Goal: Download file/media

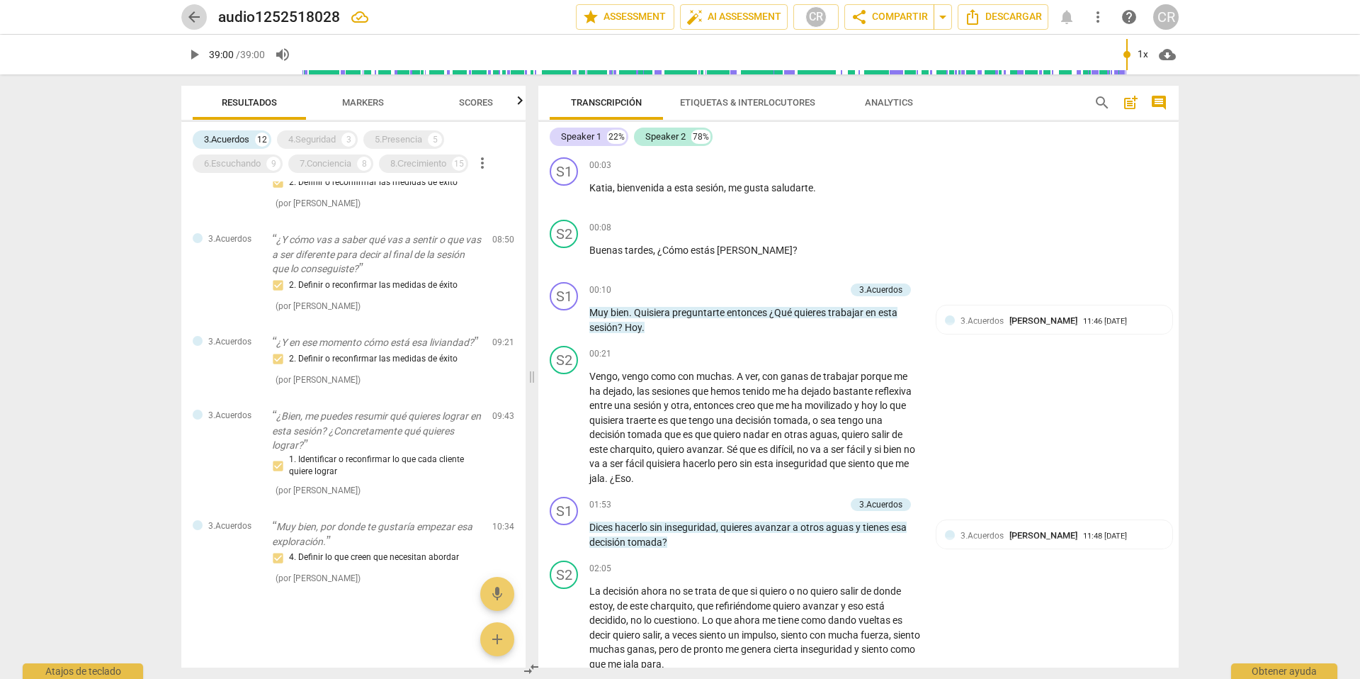
click at [193, 14] on span "arrow_back" at bounding box center [194, 17] width 17 height 17
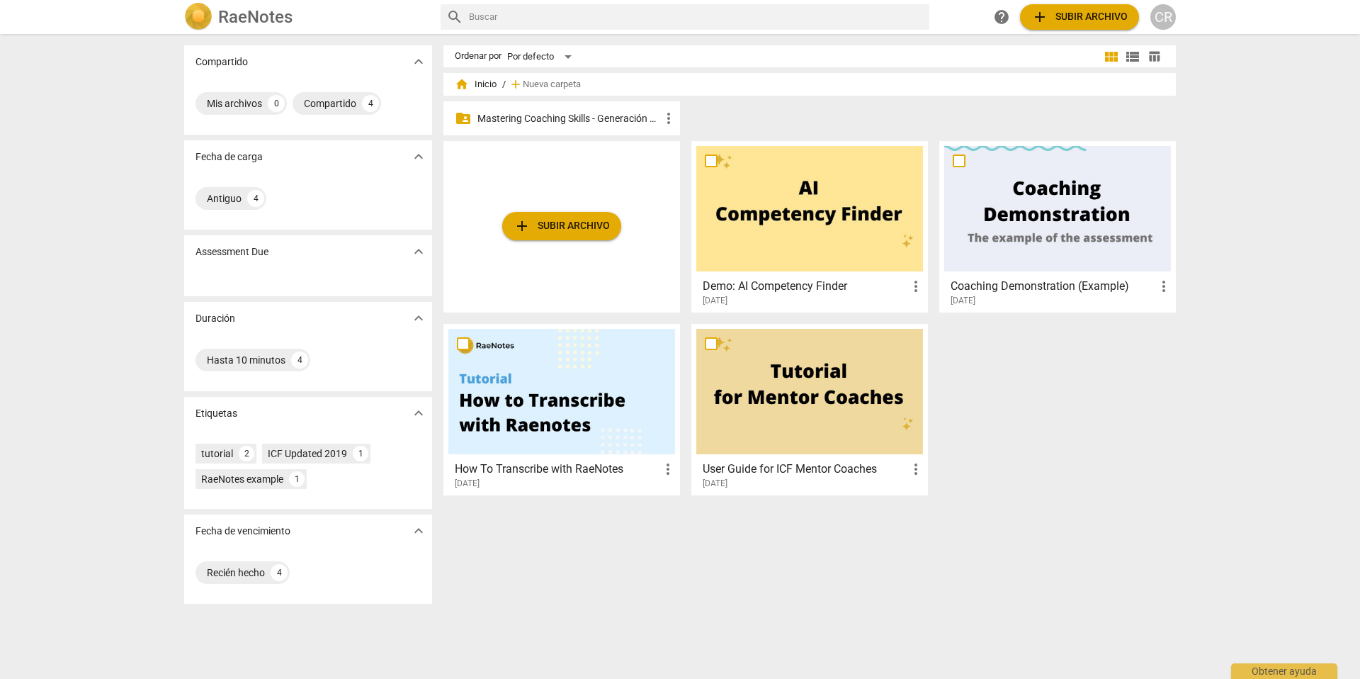
click at [528, 115] on p "Mastering Coaching Skills - Generación 31" at bounding box center [568, 118] width 183 height 15
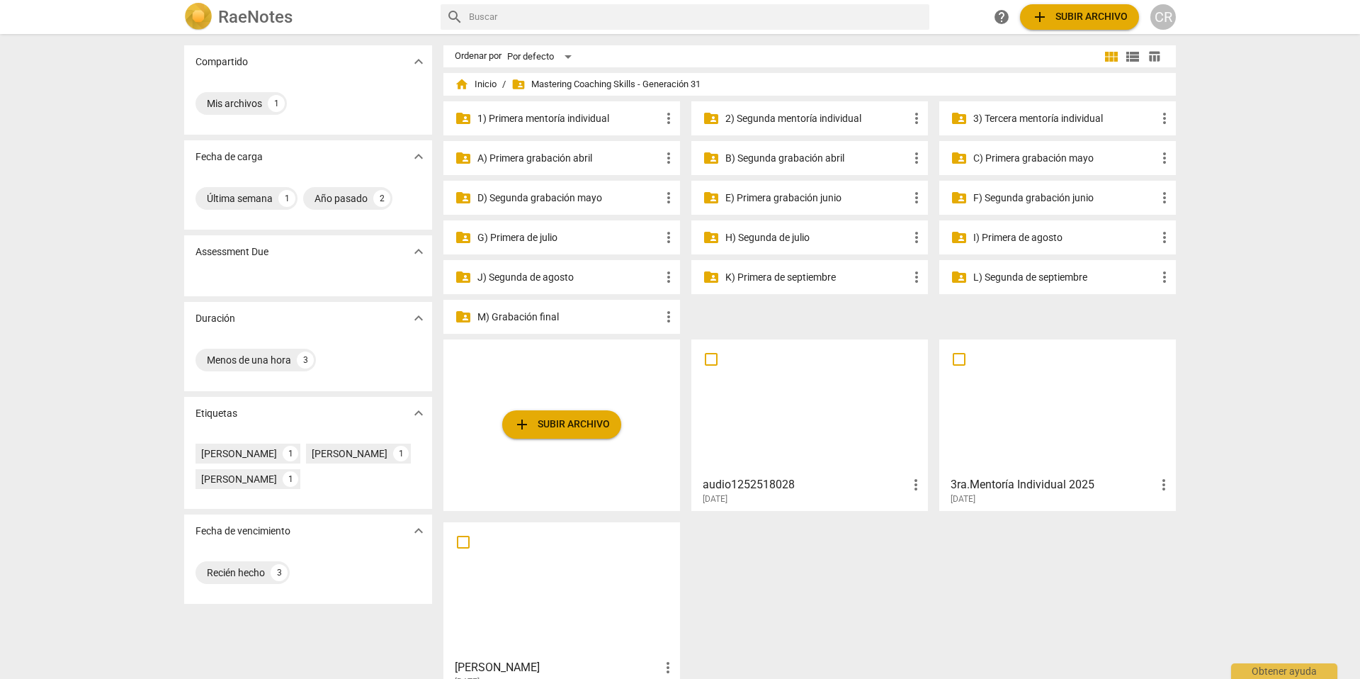
click at [788, 278] on p "K) Primera de septiembre" at bounding box center [816, 277] width 183 height 15
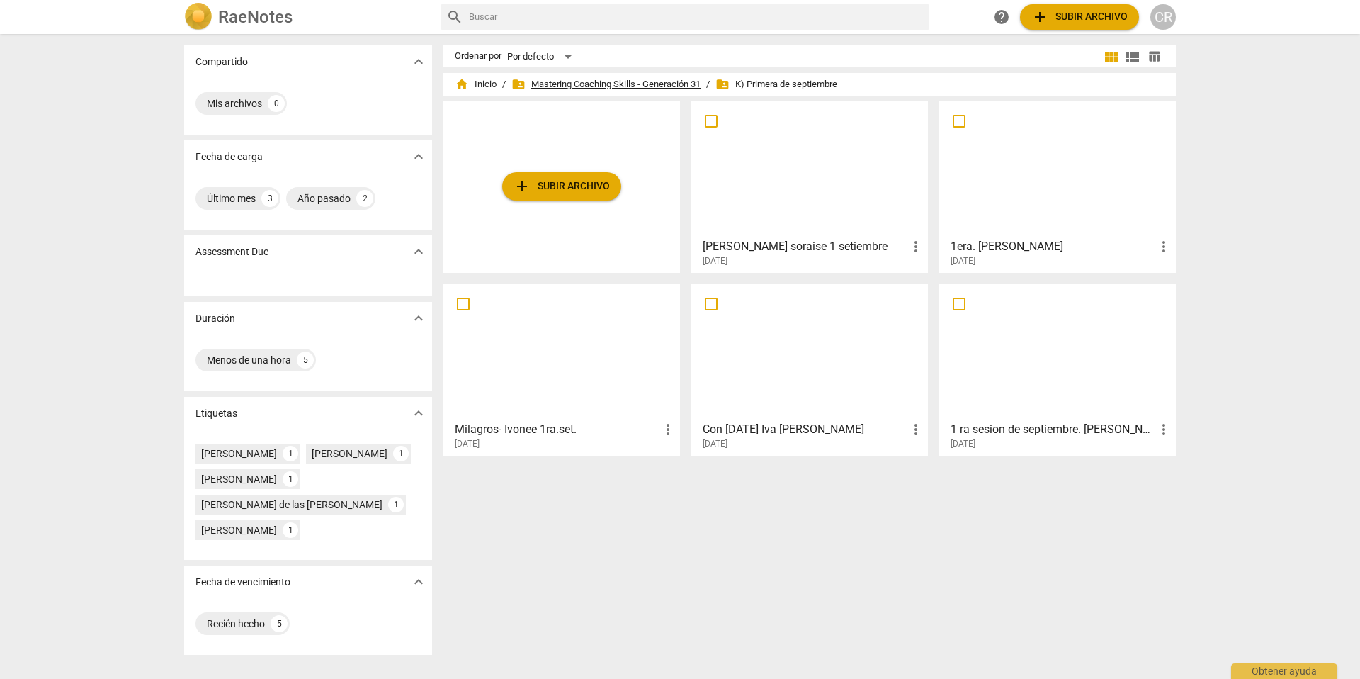
click at [634, 79] on span "folder_shared Mastering Coaching Skills - Generación 31" at bounding box center [605, 84] width 189 height 14
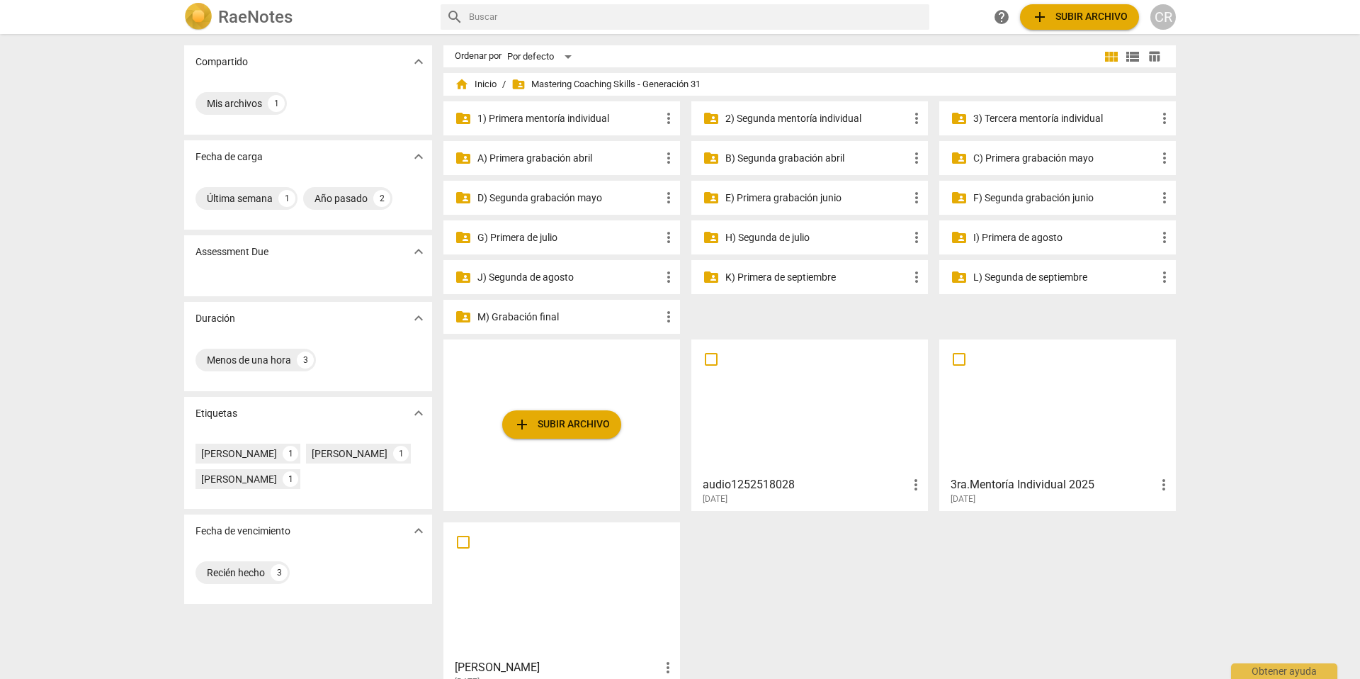
scroll to position [26, 0]
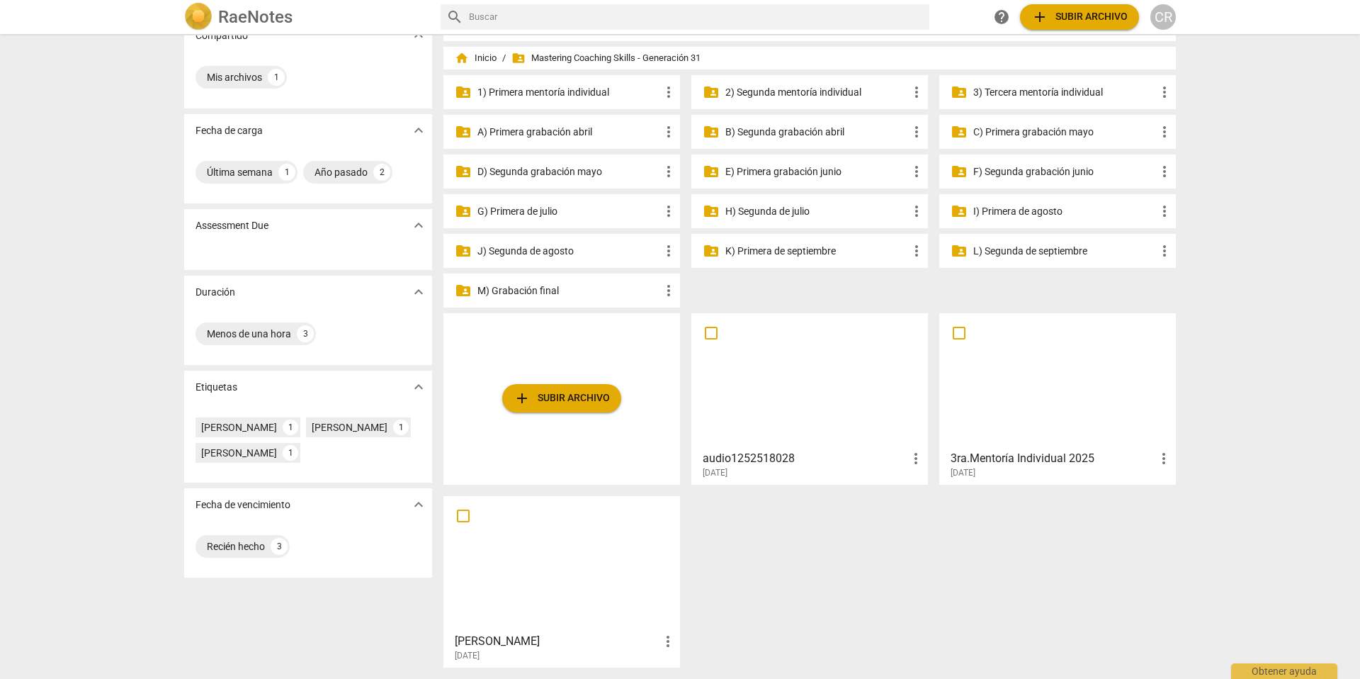
click at [916, 457] on span "more_vert" at bounding box center [915, 458] width 17 height 17
click at [846, 522] on div at bounding box center [680, 339] width 1360 height 679
click at [912, 459] on span "more_vert" at bounding box center [915, 460] width 17 height 17
click at [766, 441] on div at bounding box center [680, 339] width 1360 height 679
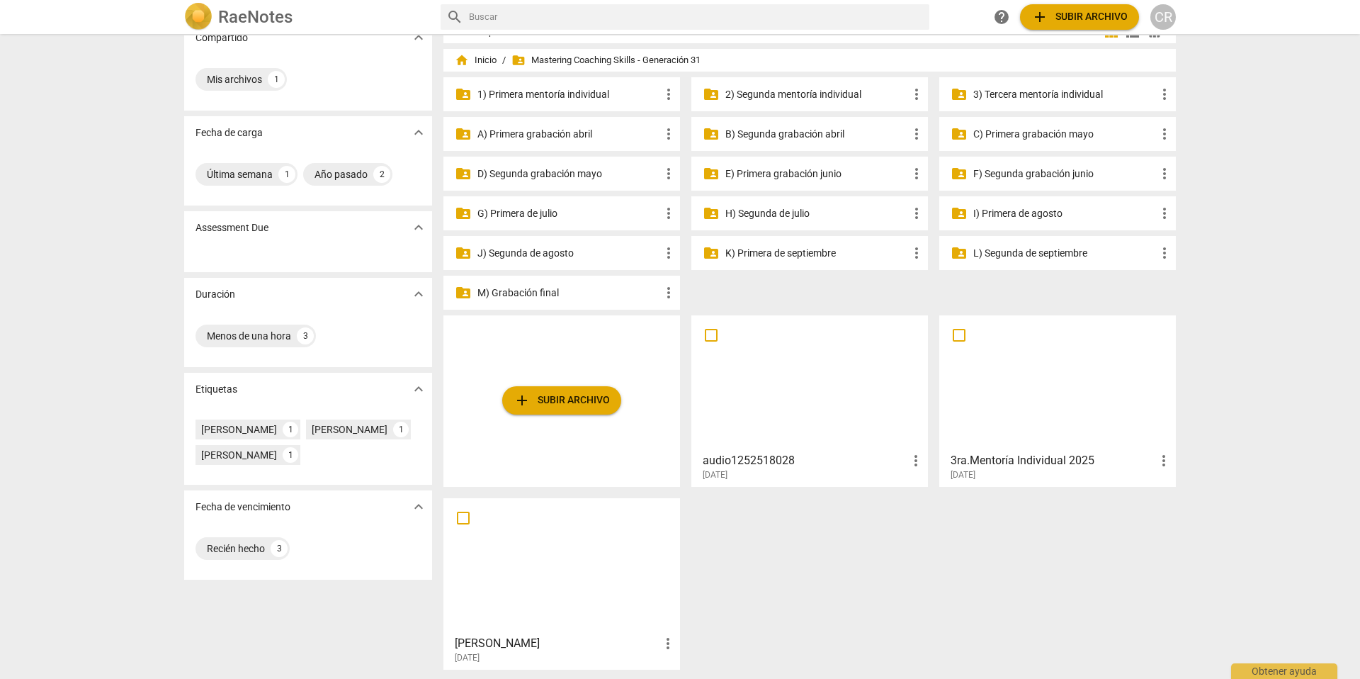
click at [753, 460] on h3 "audio1252518028" at bounding box center [805, 460] width 205 height 17
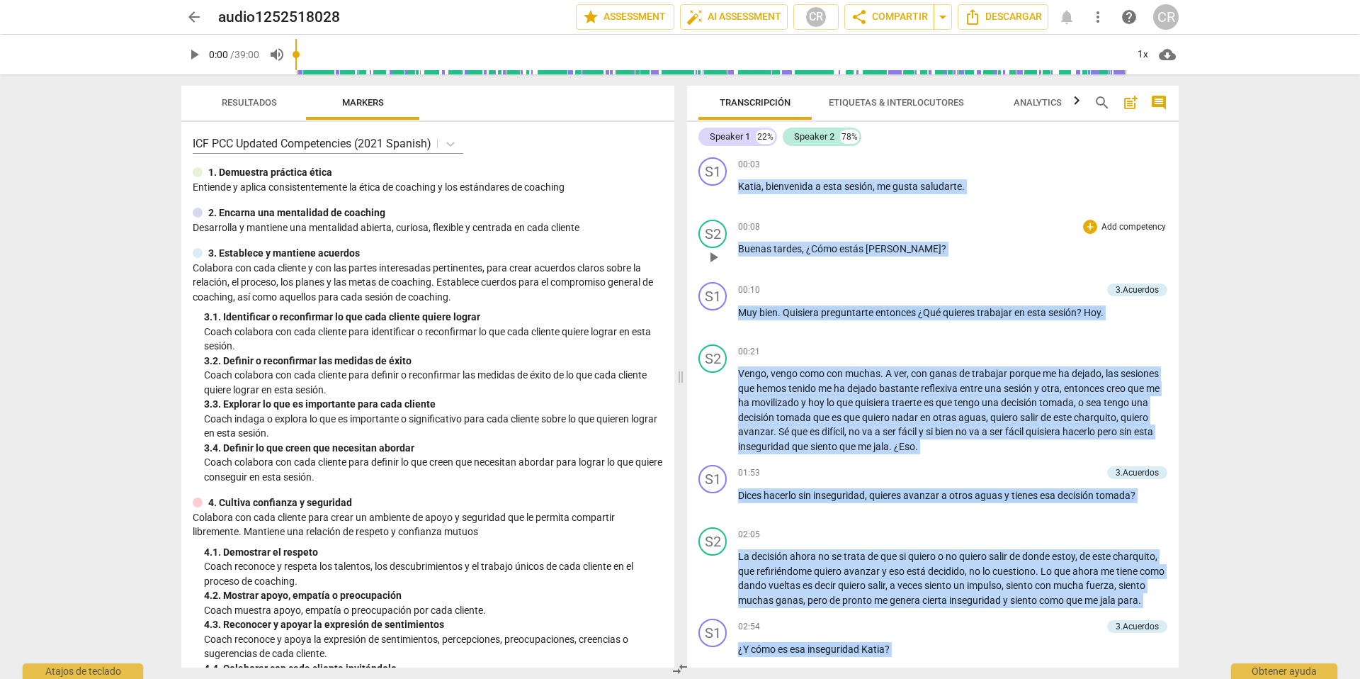
click at [972, 224] on div "00:08 + Add competency keyboard_arrow_right" at bounding box center [952, 227] width 429 height 14
click at [961, 254] on p "Buenas tardes , ¿Cómo estás [PERSON_NAME] ?" at bounding box center [952, 249] width 429 height 15
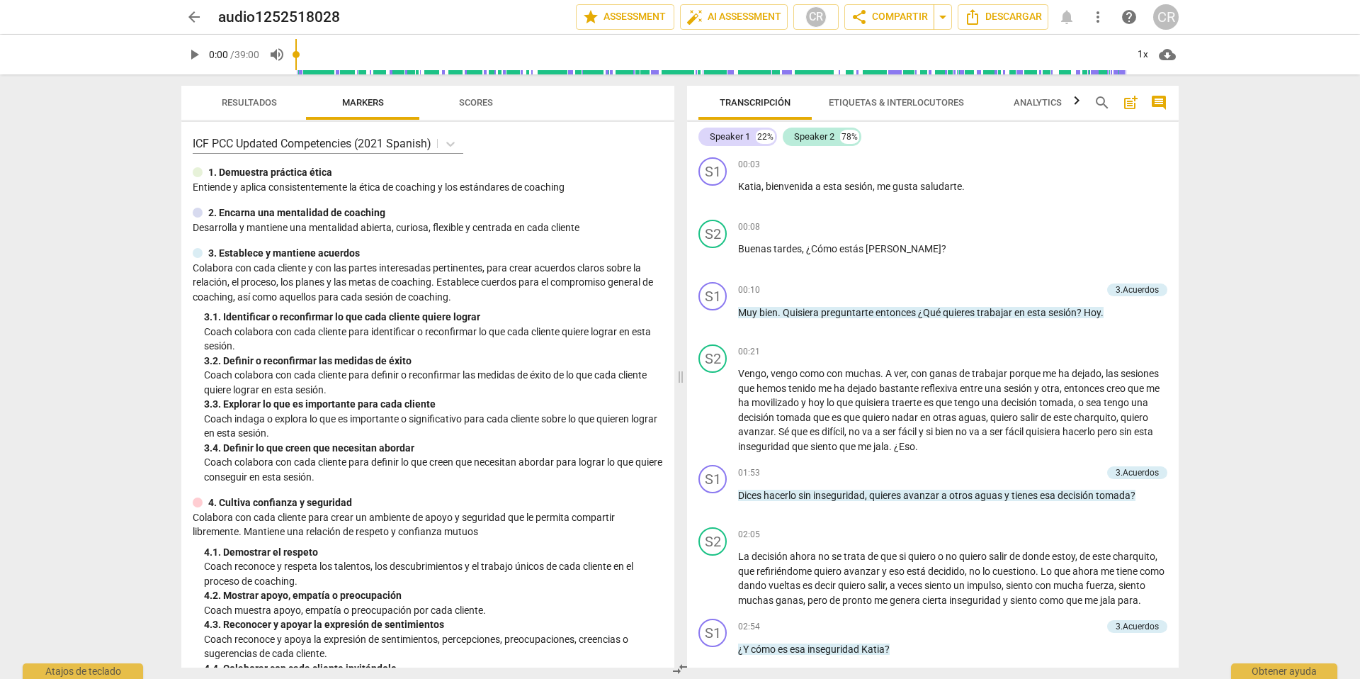
click at [192, 15] on span "arrow_back" at bounding box center [194, 17] width 17 height 17
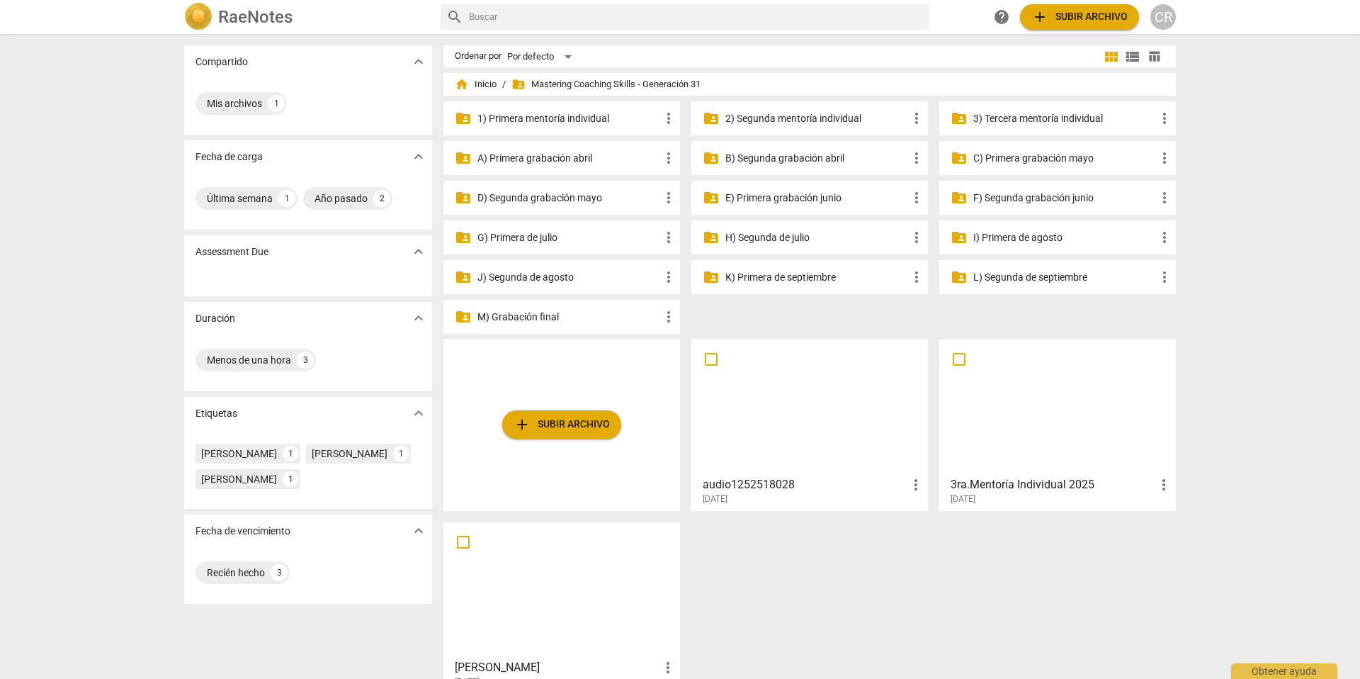
click at [747, 432] on div at bounding box center [809, 406] width 227 height 125
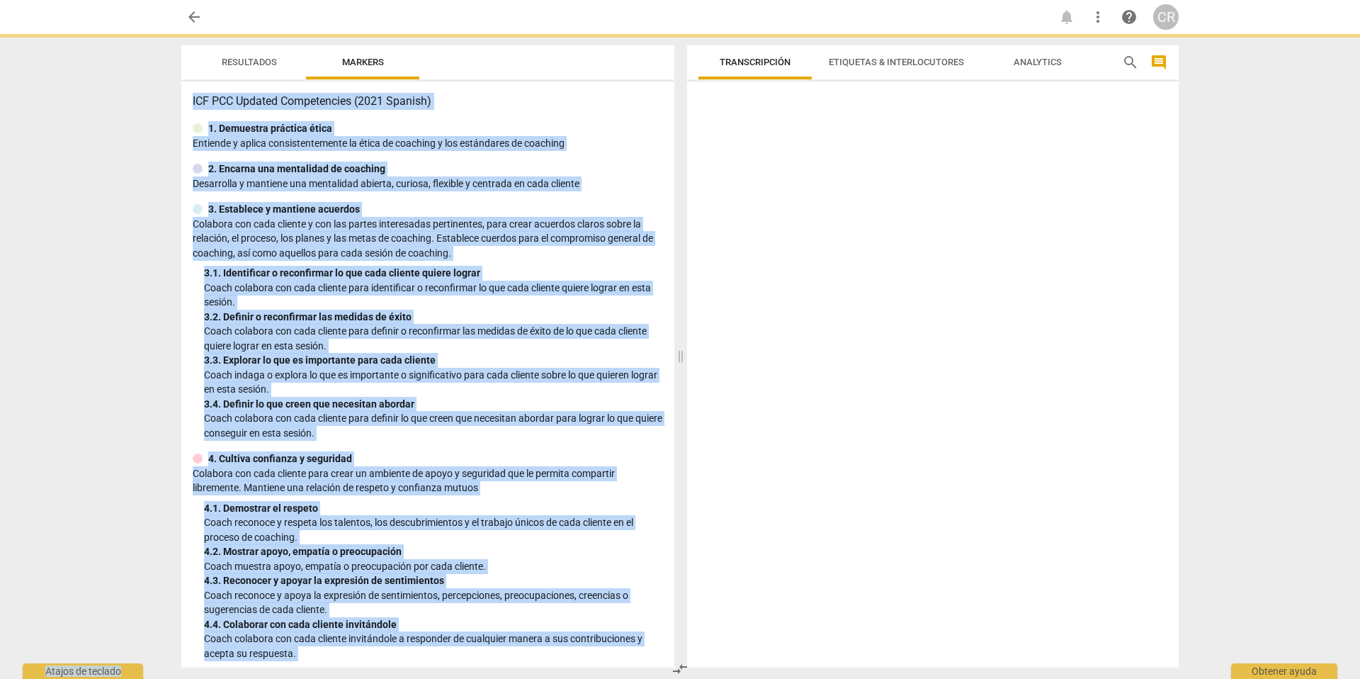
click at [747, 432] on div at bounding box center [933, 377] width 492 height 580
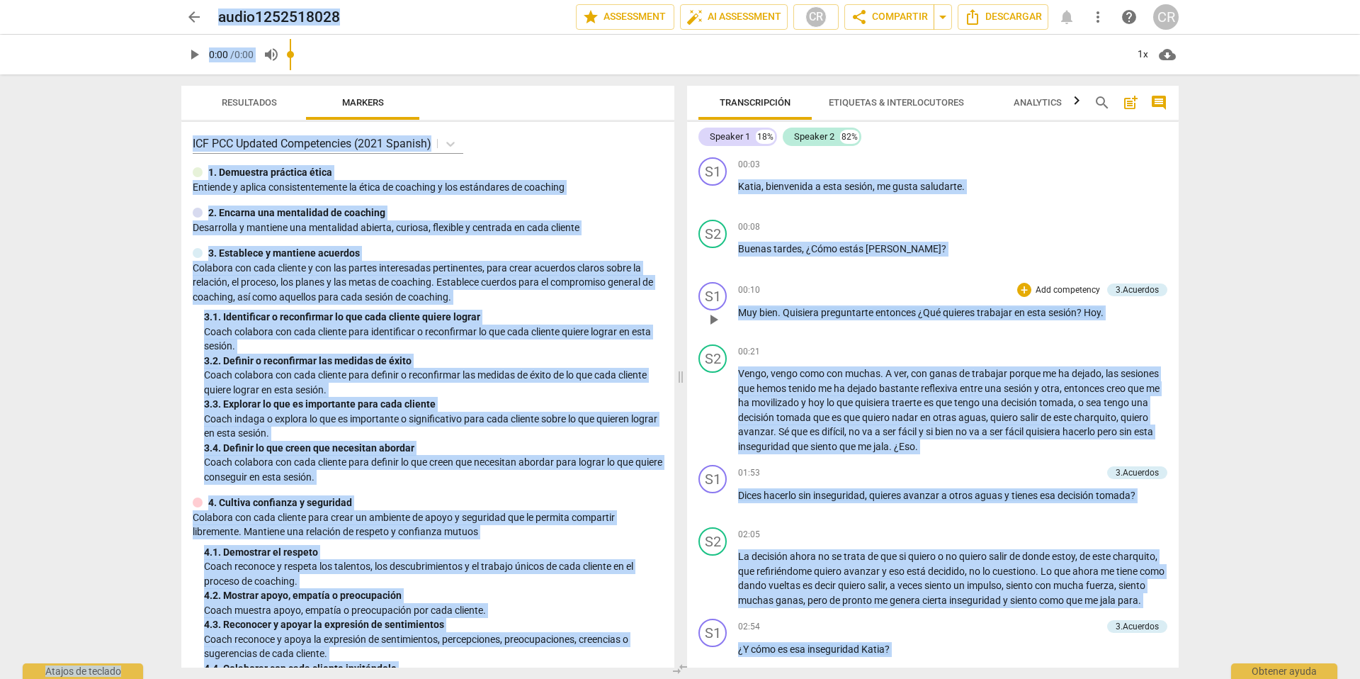
click at [825, 299] on div "00:10 + Add competency 3.Acuerdos keyboard_arrow_right Muy bien . [PERSON_NAME]…" at bounding box center [952, 307] width 429 height 51
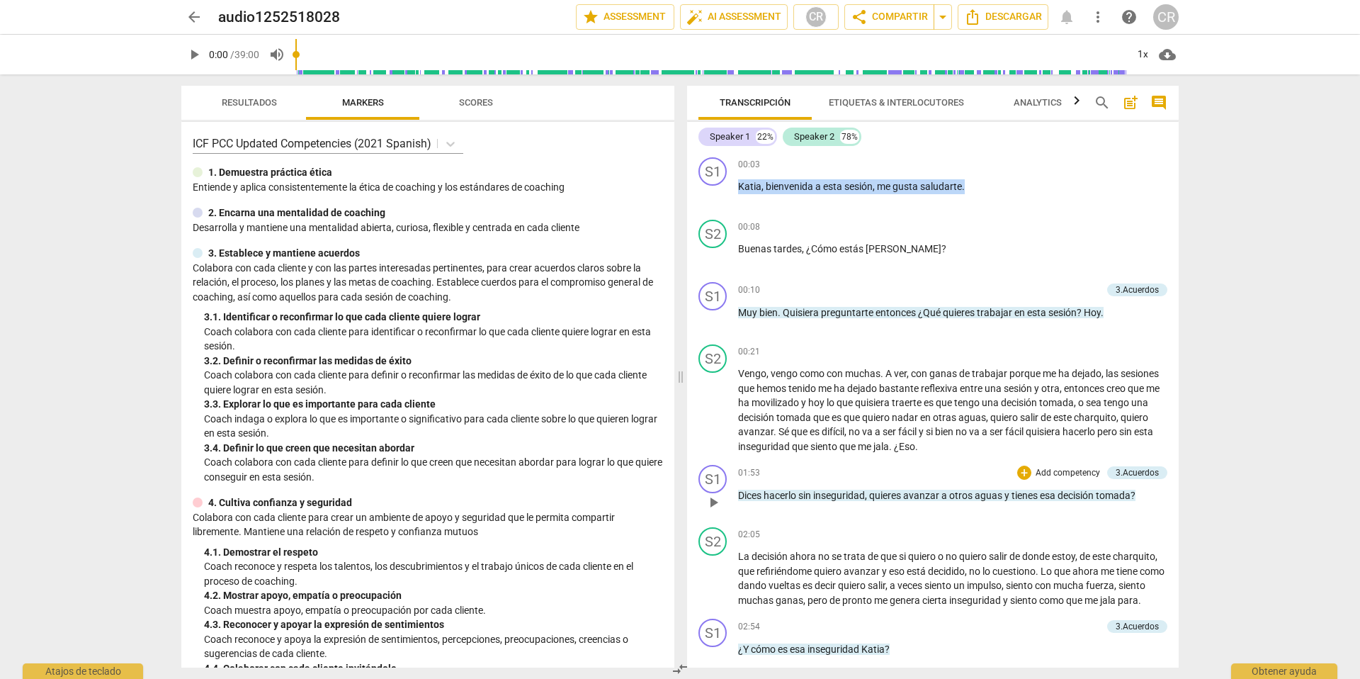
drag, startPoint x: 740, startPoint y: 186, endPoint x: 854, endPoint y: 496, distance: 330.5
click at [862, 519] on div "S1 play_arrow pause 00:03 + Add competency keyboard_arrow_right [PERSON_NAME] ,…" at bounding box center [933, 410] width 492 height 516
click at [843, 225] on div "00:08 + Add competency keyboard_arrow_right" at bounding box center [952, 227] width 429 height 14
click at [797, 279] on div "S1 play_arrow pause 00:10 + Add competency 3.Acuerdos keyboard_arrow_right Muy …" at bounding box center [933, 307] width 492 height 62
drag, startPoint x: 738, startPoint y: 184, endPoint x: 856, endPoint y: 259, distance: 140.1
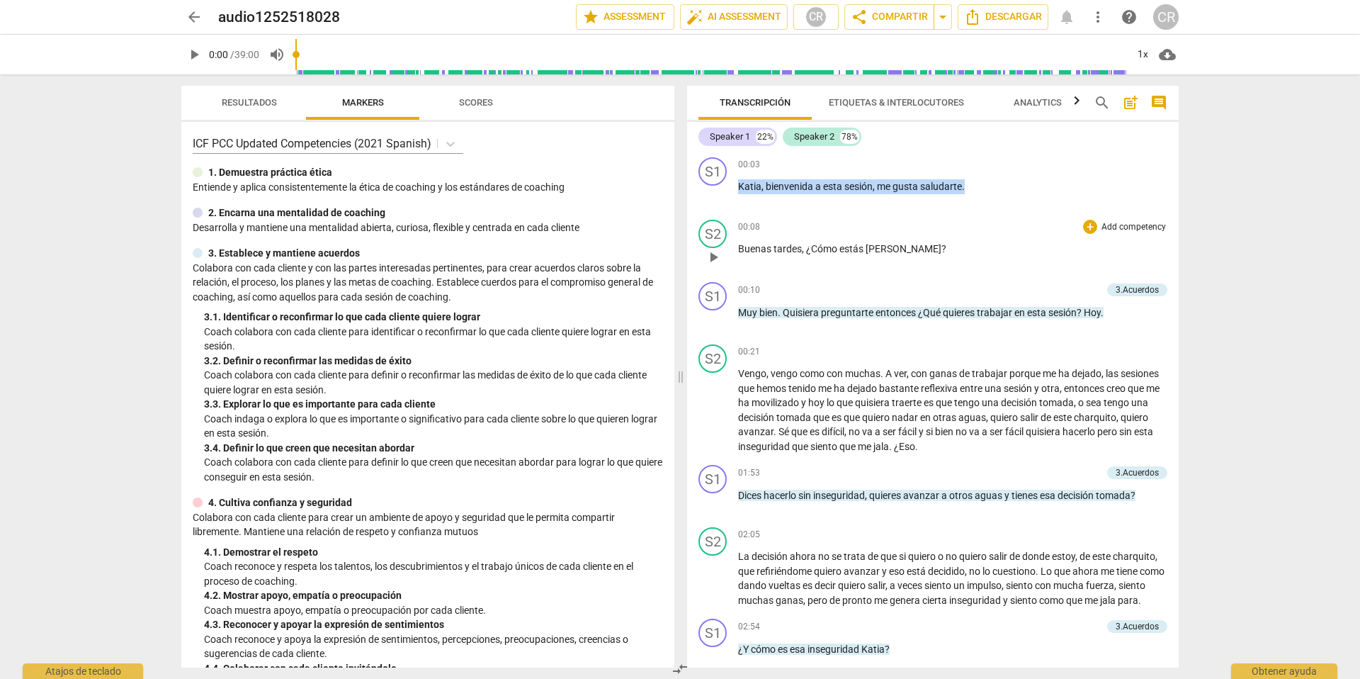
click at [866, 256] on div "S1 play_arrow pause 00:03 + Add competency keyboard_arrow_right [PERSON_NAME] ,…" at bounding box center [933, 410] width 492 height 516
click at [1003, 14] on span "Descargar" at bounding box center [1003, 17] width 78 height 17
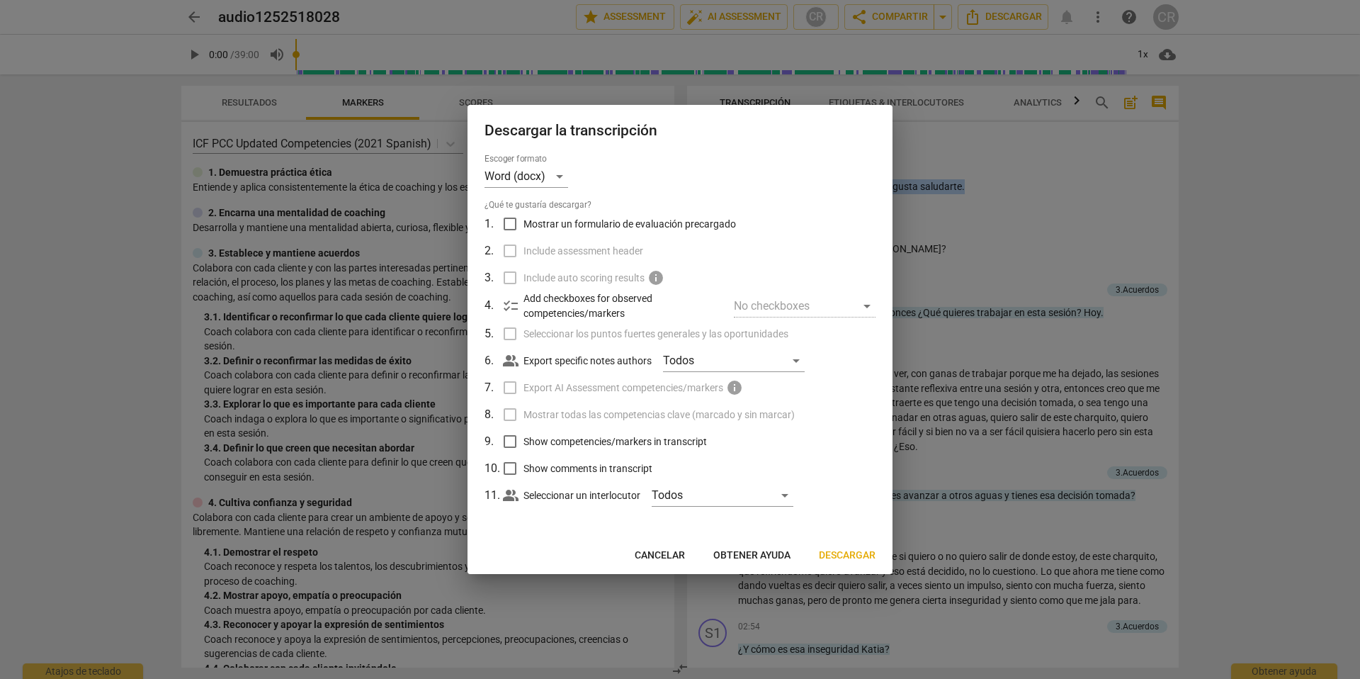
click at [837, 553] on span "Descargar" at bounding box center [847, 555] width 57 height 14
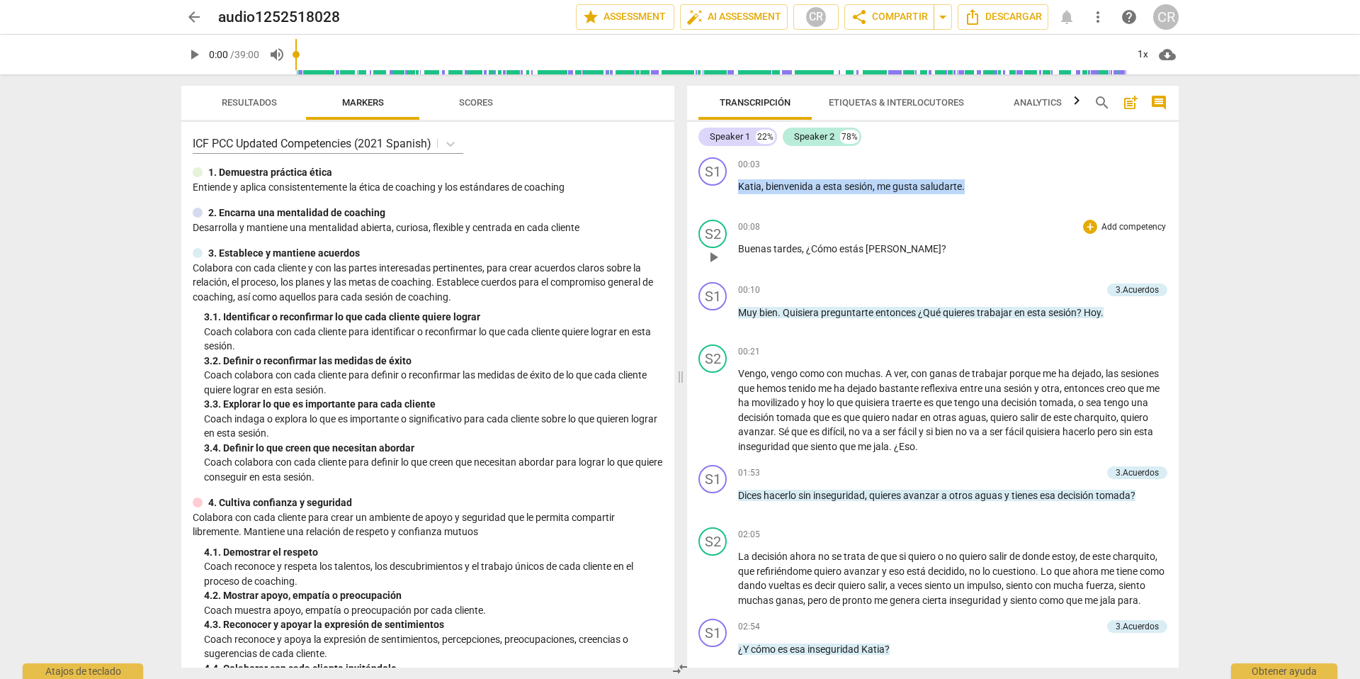
scroll to position [4, 0]
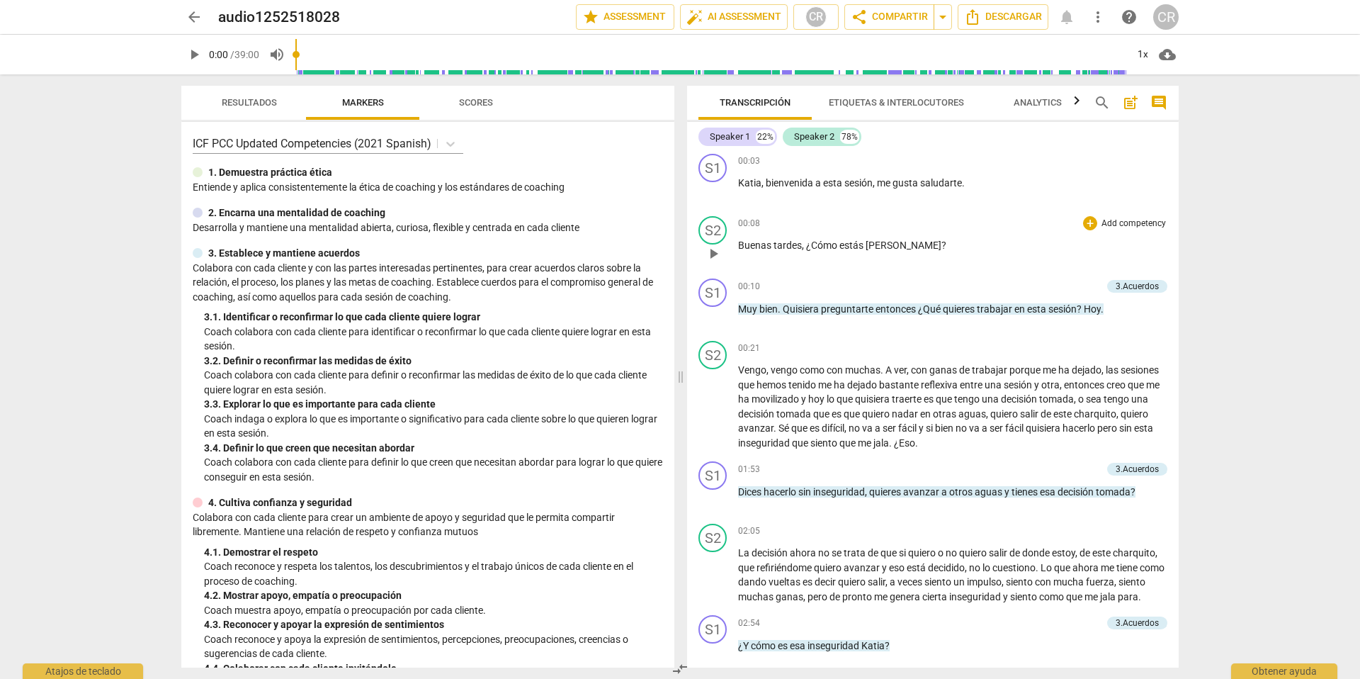
click at [976, 233] on div "00:08 + Add competency keyboard_arrow_right Buenas tardes , ¿Cómo estás [PERSON…" at bounding box center [952, 241] width 429 height 51
click at [1155, 77] on div "Transcripción Etiquetas & Interlocutores Analytics search post_add comment Spea…" at bounding box center [935, 376] width 509 height 604
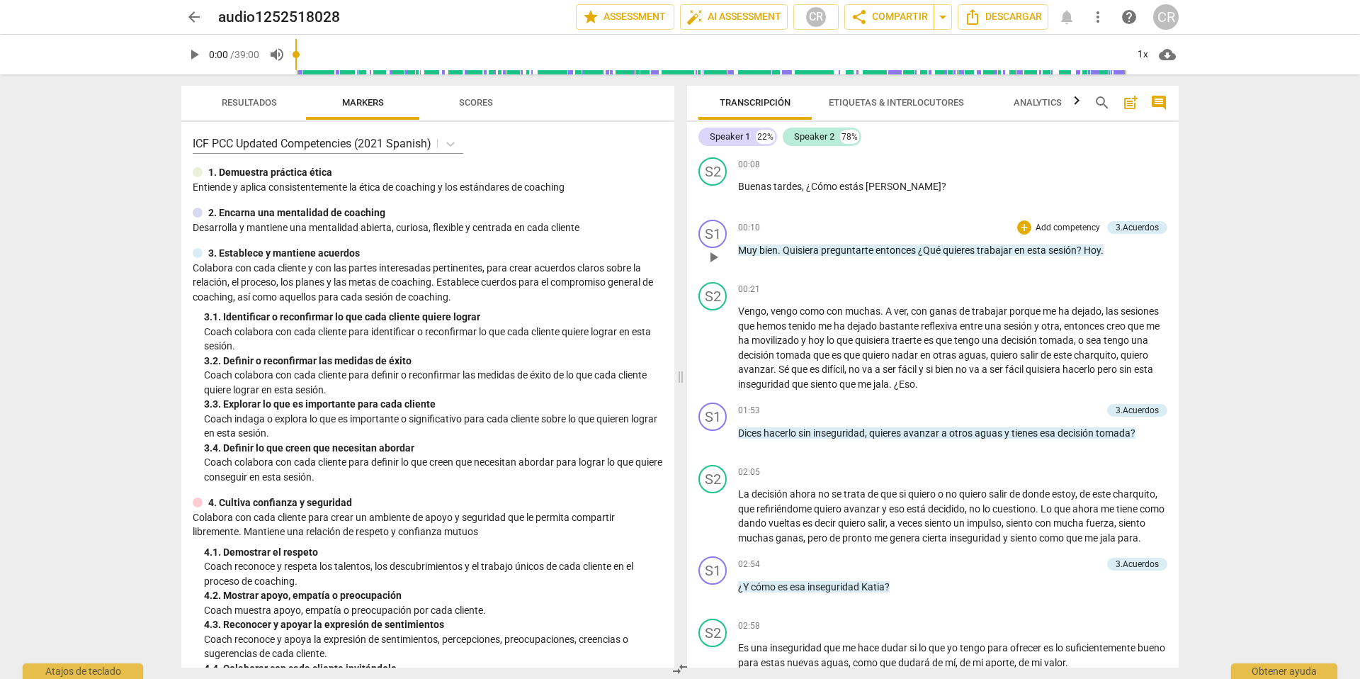
scroll to position [0, 0]
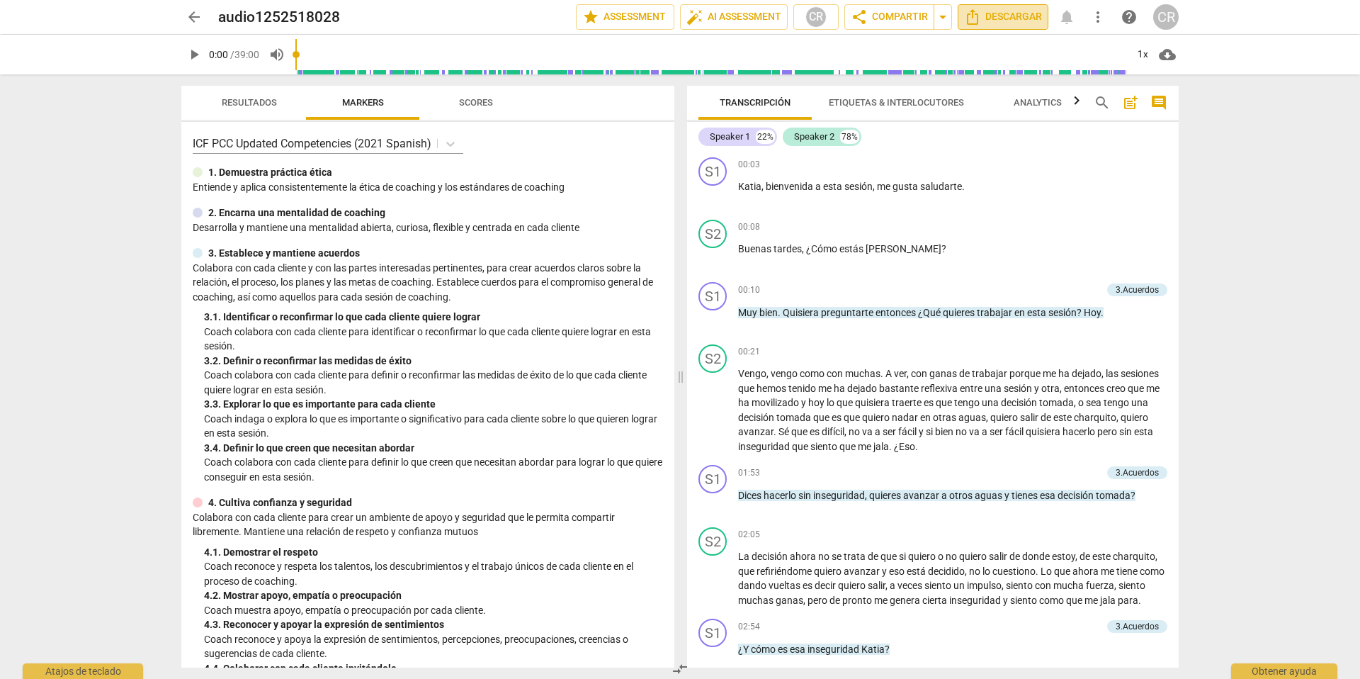
click at [990, 17] on span "Descargar" at bounding box center [1003, 17] width 78 height 17
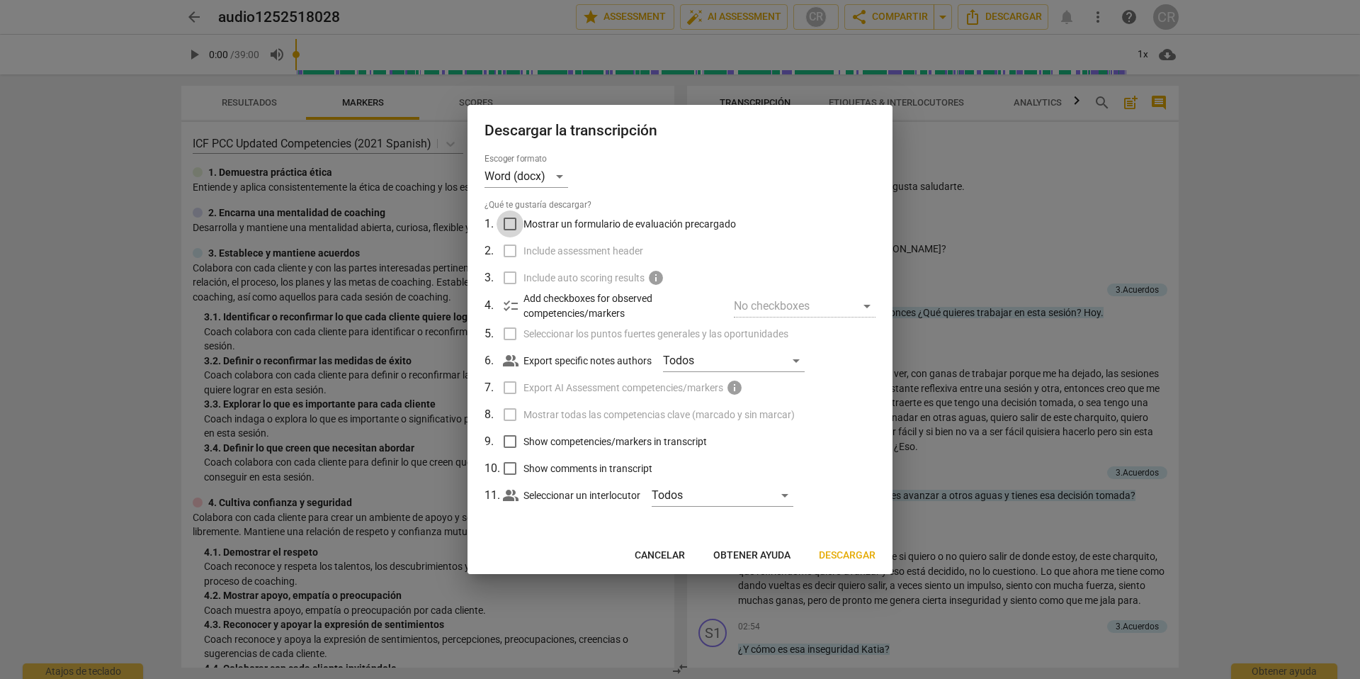
click at [510, 221] on input "Mostrar un formulario de evaluación precargado" at bounding box center [510, 223] width 27 height 27
checkbox input "true"
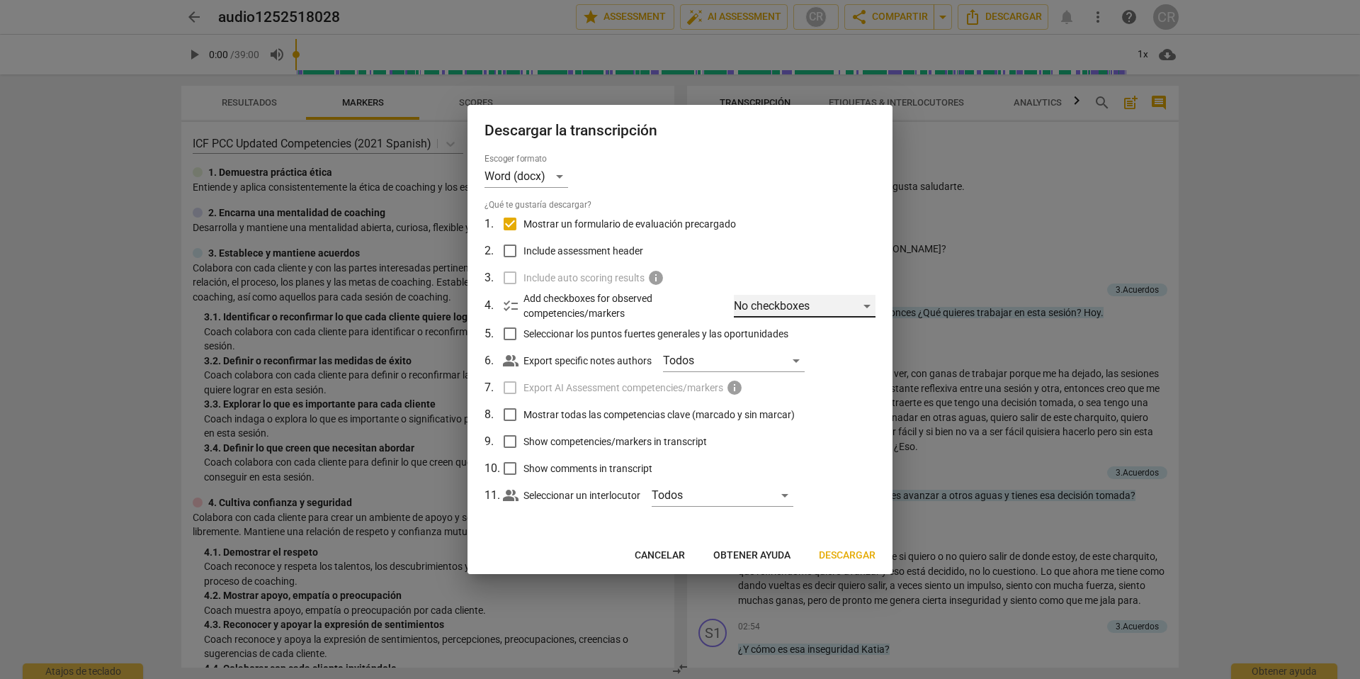
click at [868, 305] on div "No checkboxes" at bounding box center [805, 306] width 142 height 23
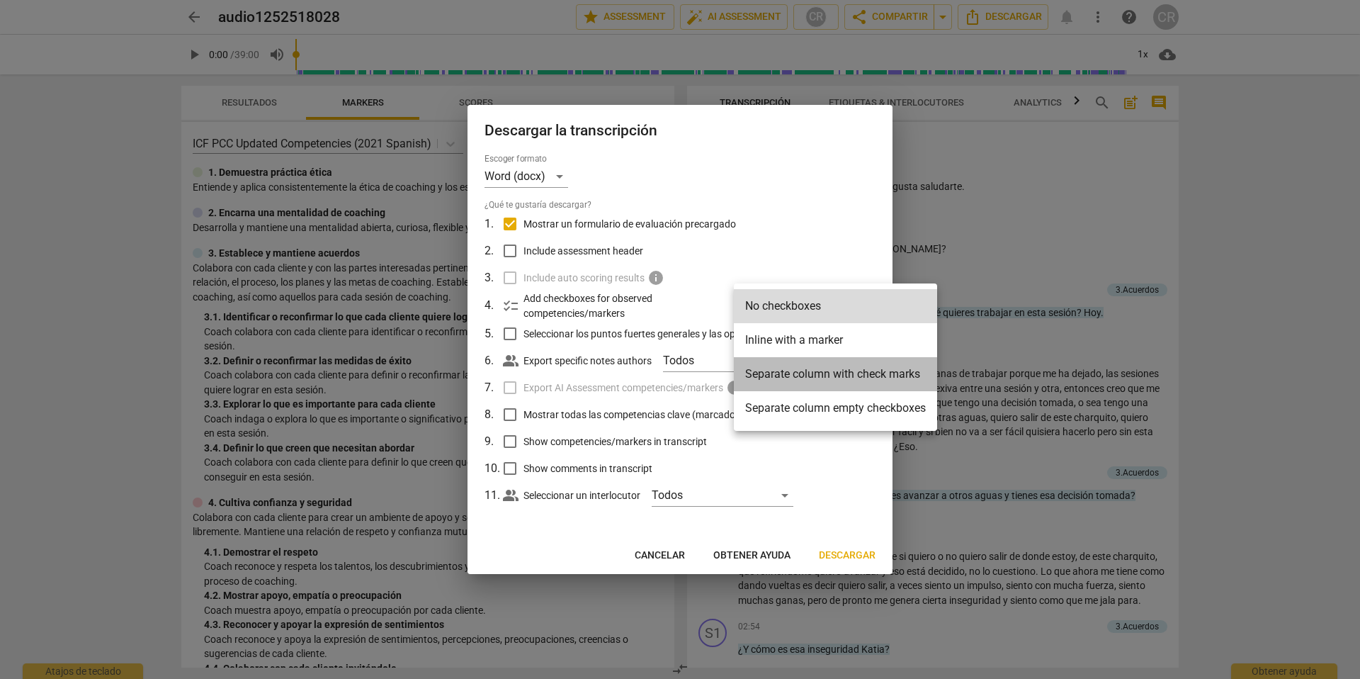
click at [832, 369] on li "Separate column with check marks" at bounding box center [835, 374] width 203 height 34
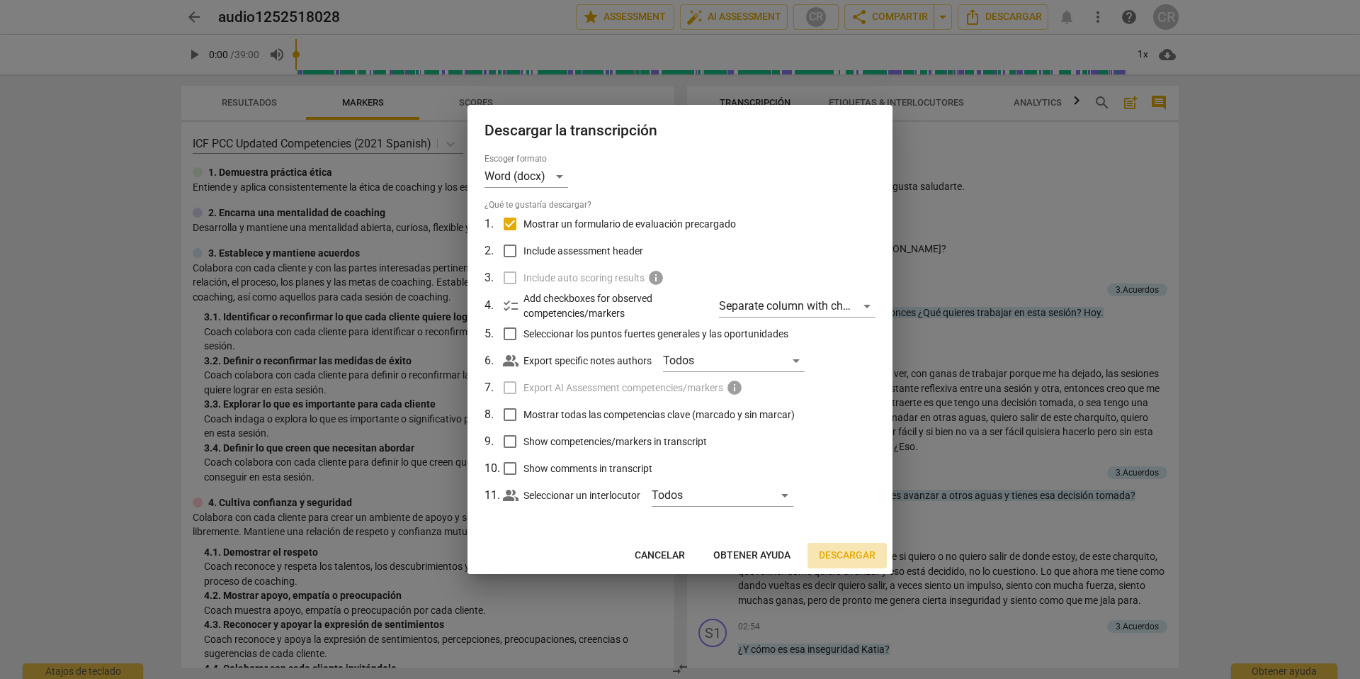
click at [848, 554] on span "Descargar" at bounding box center [847, 555] width 57 height 14
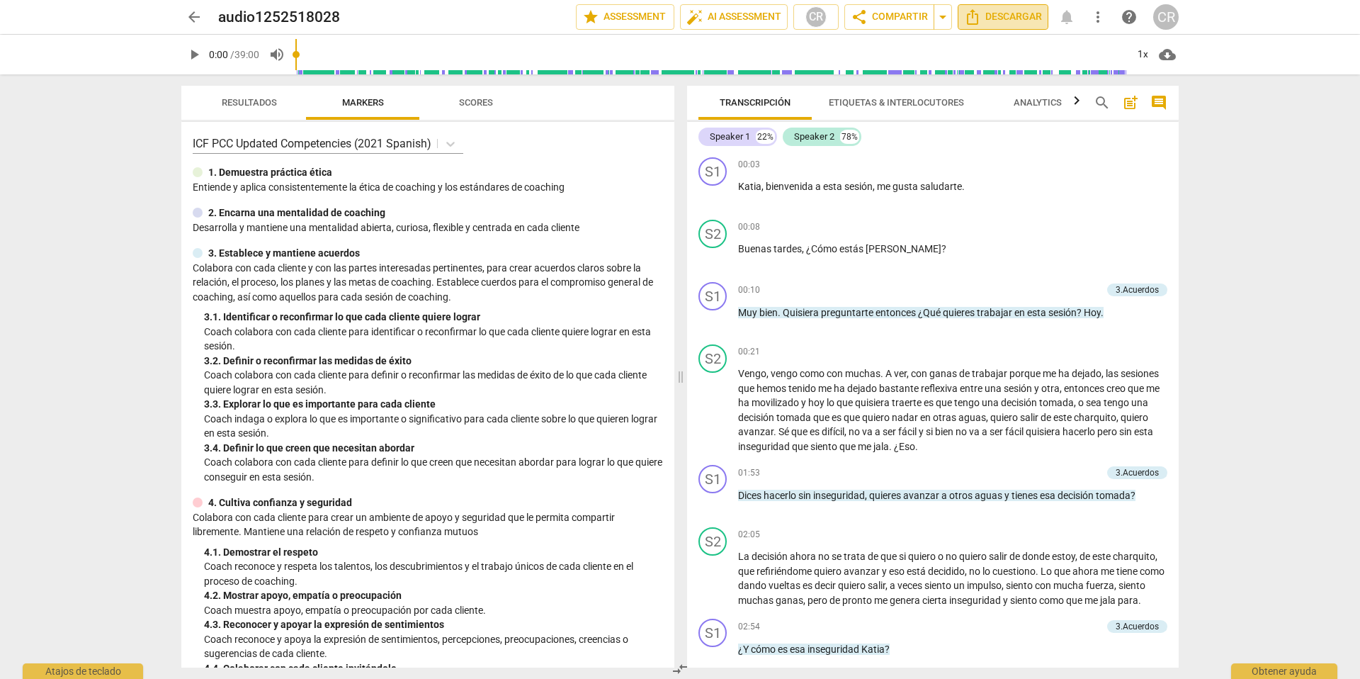
click at [1014, 15] on span "Descargar" at bounding box center [1003, 17] width 78 height 17
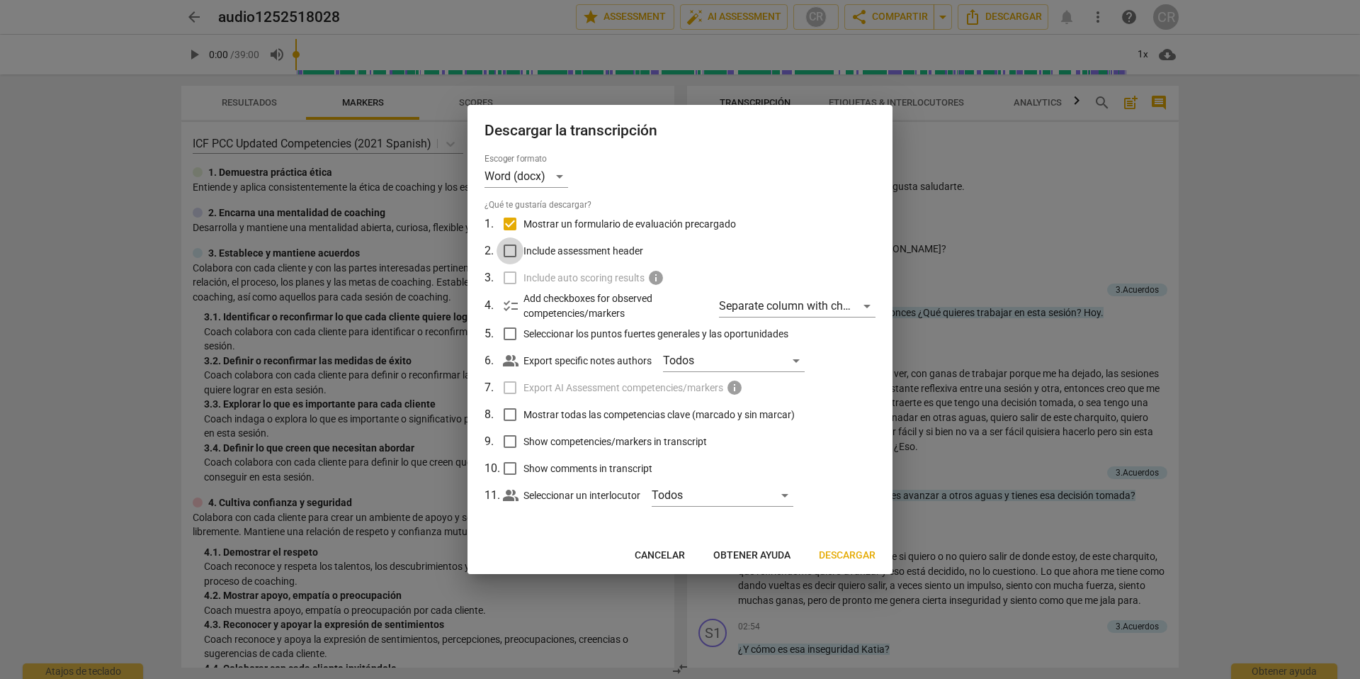
click at [509, 247] on input "Include assessment header" at bounding box center [510, 250] width 27 height 27
checkbox input "true"
click at [854, 556] on span "Descargar" at bounding box center [847, 555] width 57 height 14
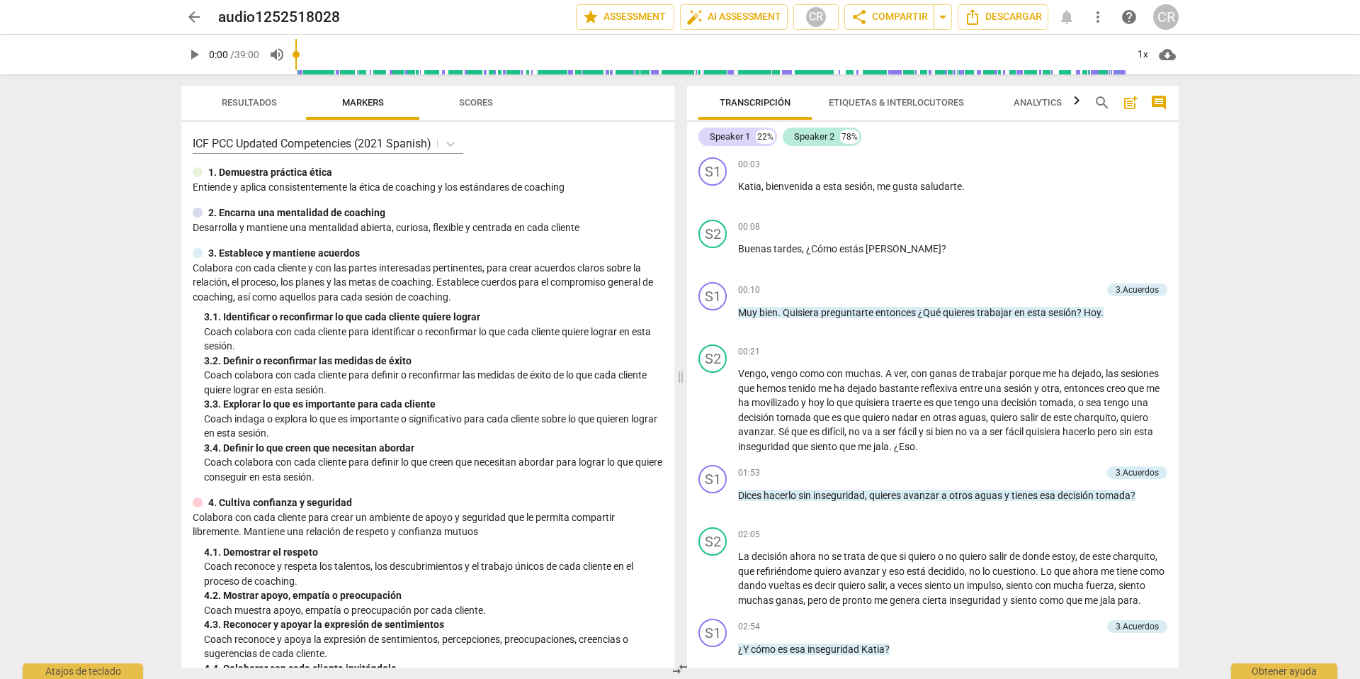
click at [196, 19] on span "arrow_back" at bounding box center [194, 17] width 17 height 17
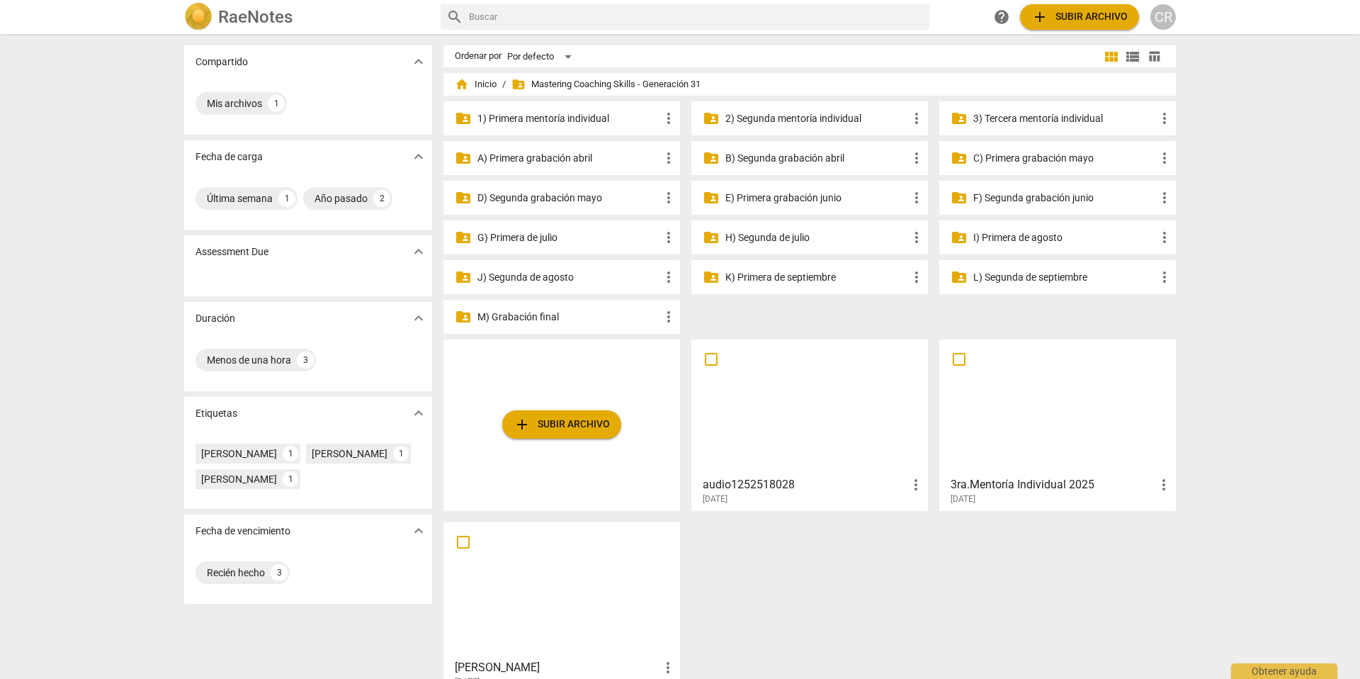
click at [774, 444] on div at bounding box center [809, 406] width 227 height 125
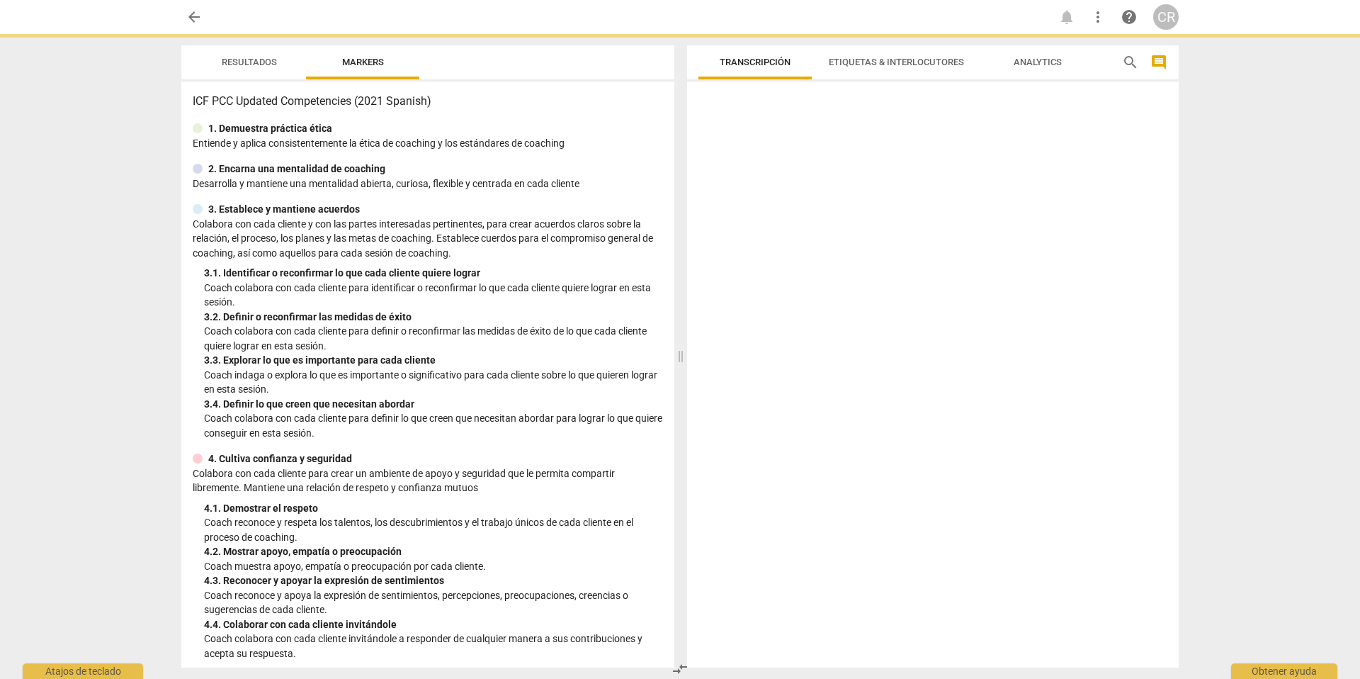
click at [774, 444] on div at bounding box center [933, 377] width 492 height 580
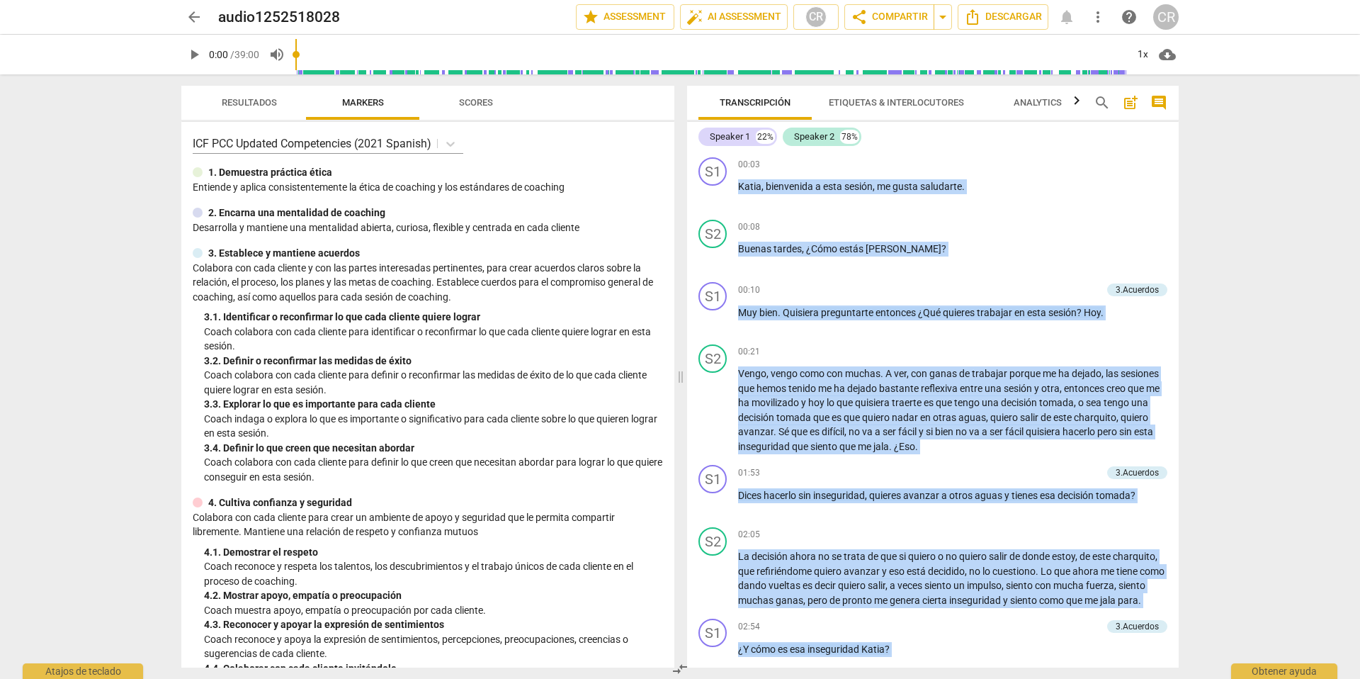
click at [193, 15] on span "arrow_back" at bounding box center [194, 17] width 17 height 17
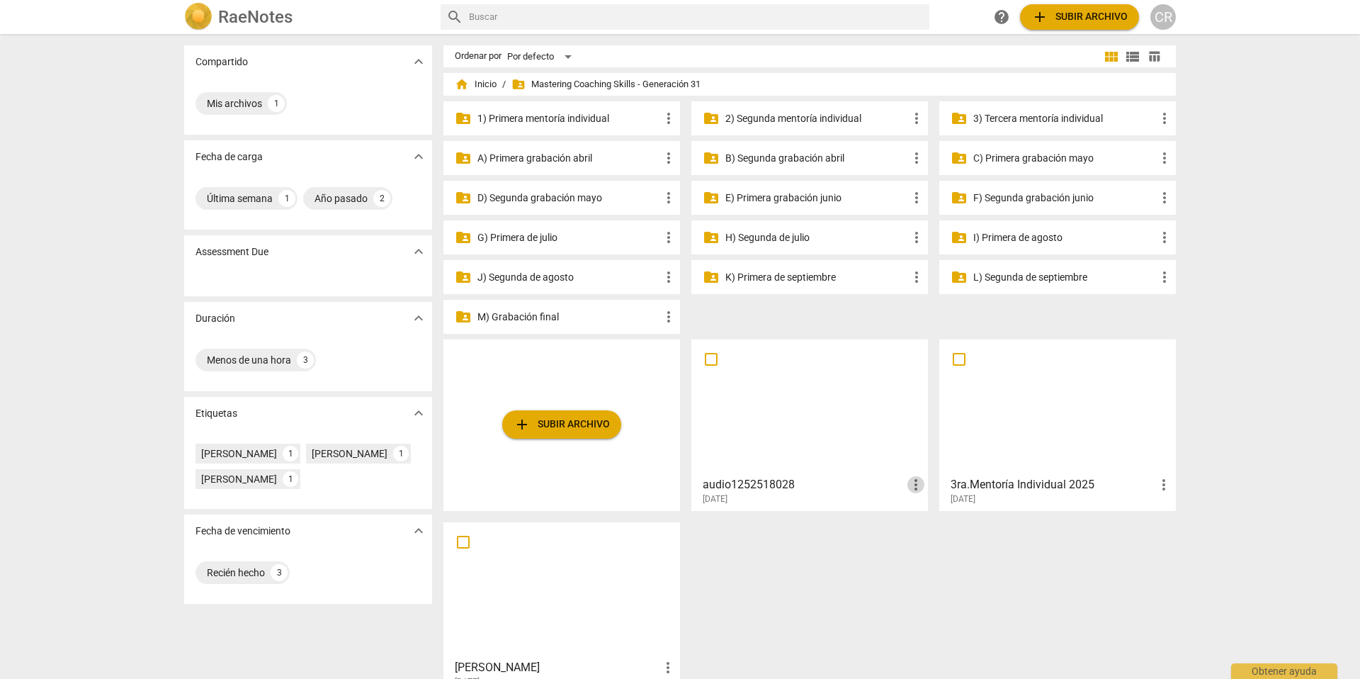
click at [914, 482] on span "more_vert" at bounding box center [915, 484] width 17 height 17
click at [925, 514] on li "Borrar" at bounding box center [932, 519] width 54 height 34
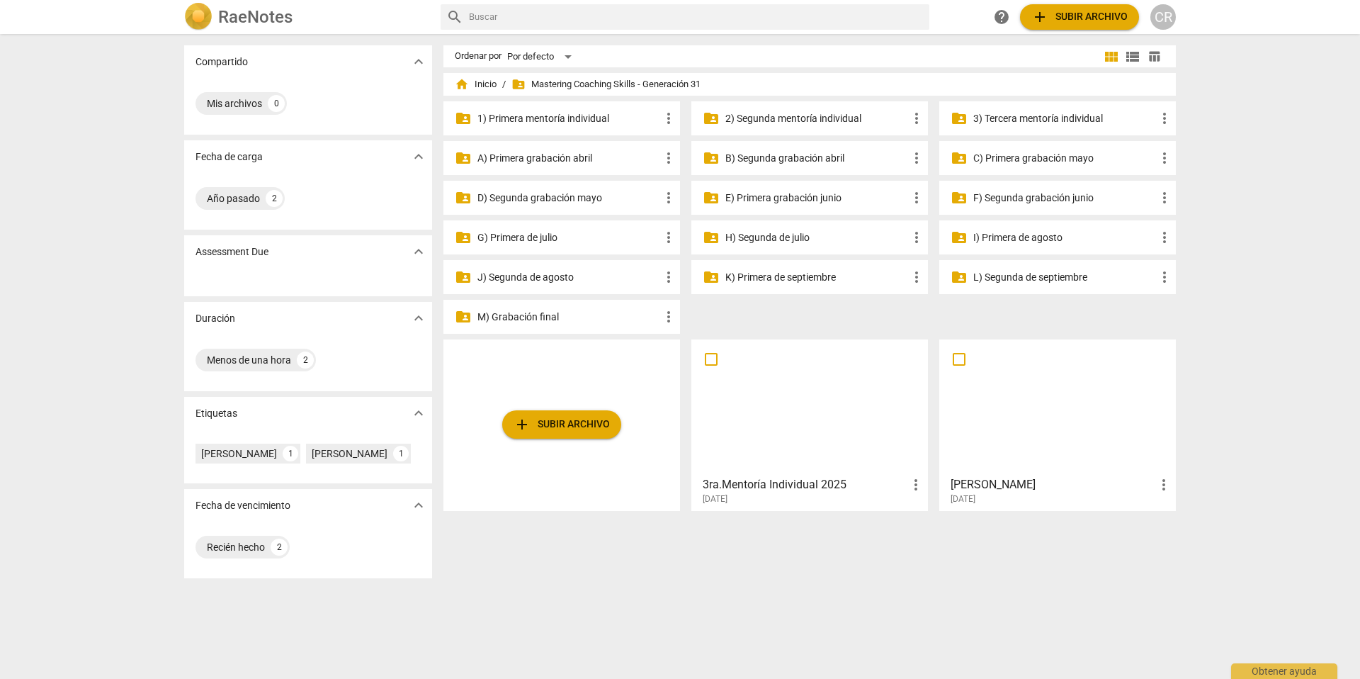
click at [802, 574] on div "Ordenar por Por defecto view_module view_list table_chart home Inicio / folder_…" at bounding box center [815, 356] width 744 height 622
click at [1160, 485] on span "more_vert" at bounding box center [1163, 484] width 17 height 17
click at [1076, 554] on div at bounding box center [680, 339] width 1360 height 679
click at [584, 81] on span "folder_shared Mastering Coaching Skills - Generación 31" at bounding box center [605, 84] width 189 height 14
click at [579, 84] on span "folder_shared Mastering Coaching Skills - Generación 31" at bounding box center [605, 84] width 189 height 14
